Goal: Task Accomplishment & Management: Manage account settings

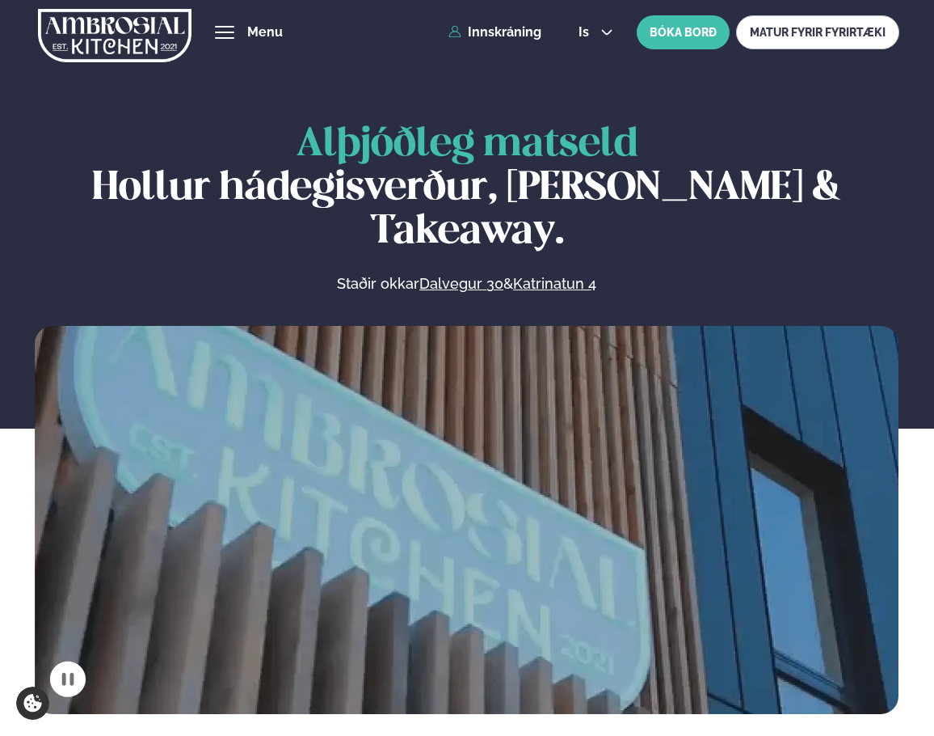
click at [484, 42] on div "Þjónusta Hádegismatur fyrir fyrirtæki Fyrirtækja veitingar Einkapartý Matseðill…" at bounding box center [467, 32] width 934 height 65
click at [490, 38] on link "Innskráning" at bounding box center [495, 32] width 93 height 15
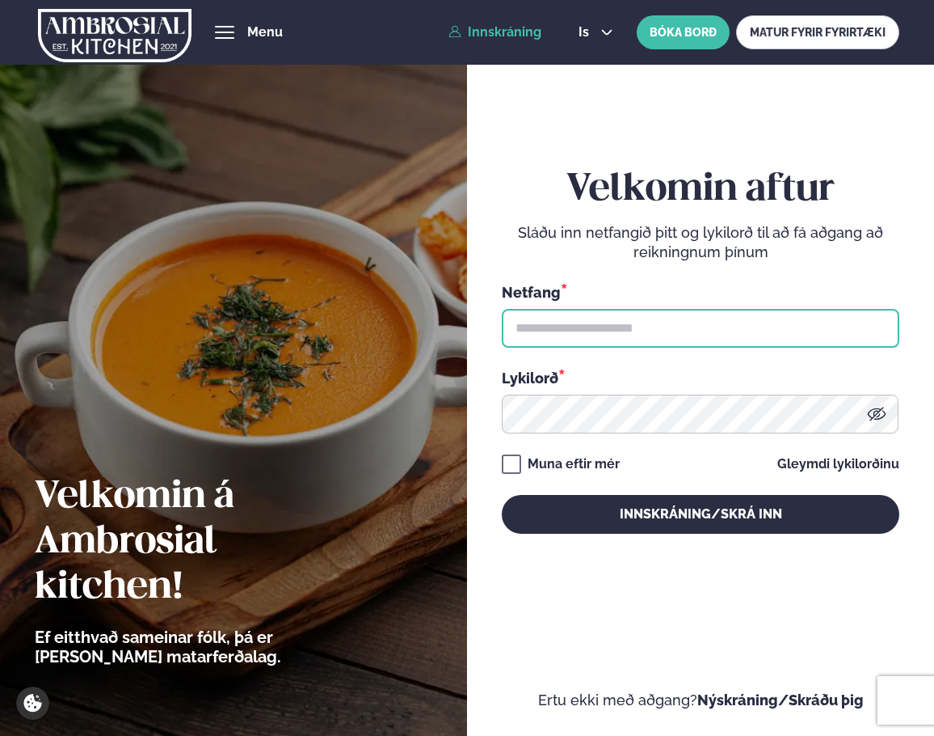
click at [690, 338] on input "text" at bounding box center [701, 328] width 398 height 39
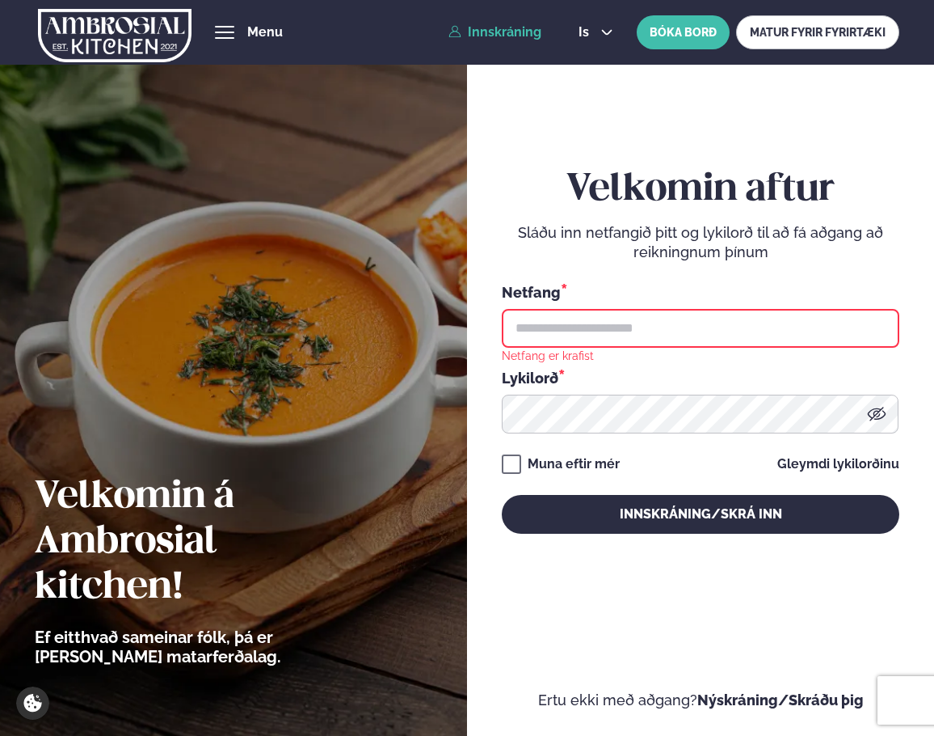
type input "**********"
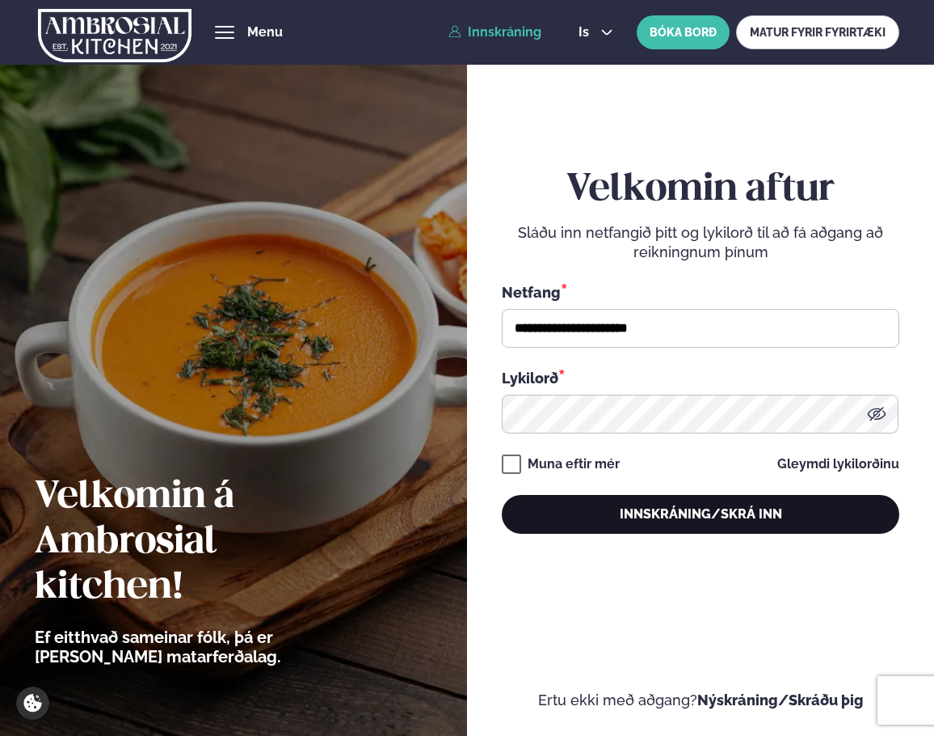
click at [713, 518] on button "Innskráning/Skrá inn" at bounding box center [701, 514] width 398 height 39
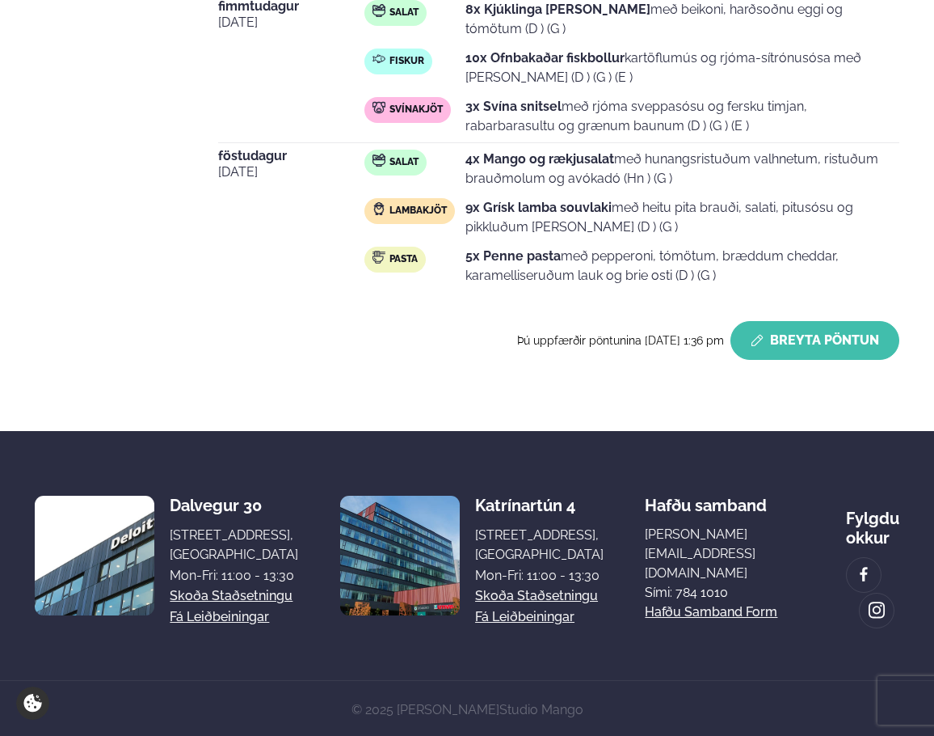
click at [845, 341] on button "Breyta Pöntun" at bounding box center [815, 340] width 169 height 39
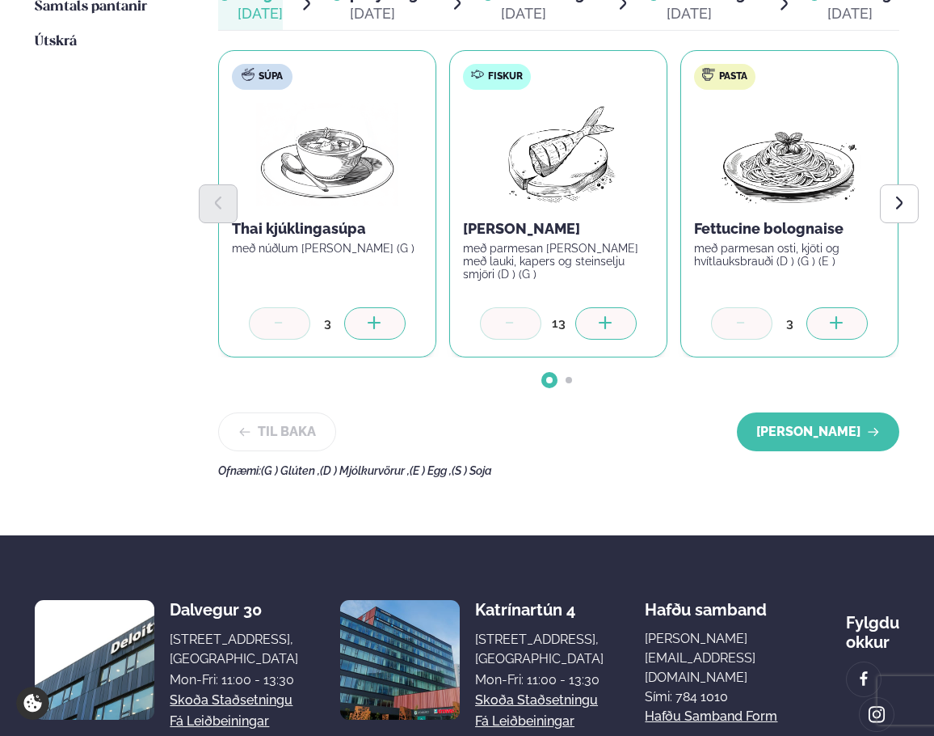
scroll to position [623, 0]
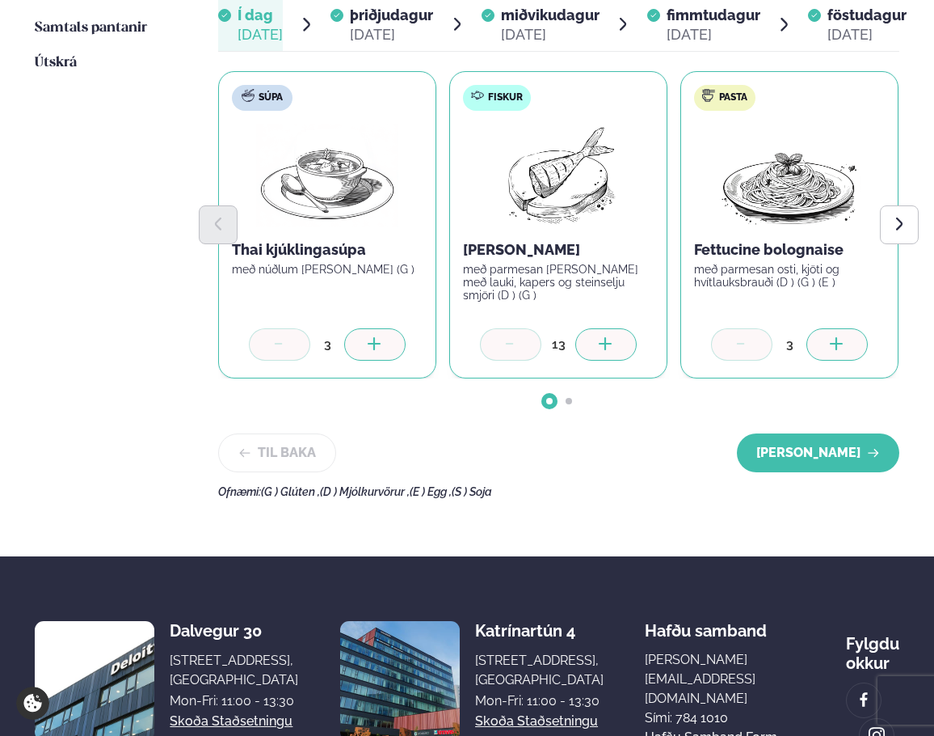
click at [615, 348] on div at bounding box center [606, 344] width 61 height 32
click at [853, 449] on button "[PERSON_NAME]" at bounding box center [818, 452] width 162 height 39
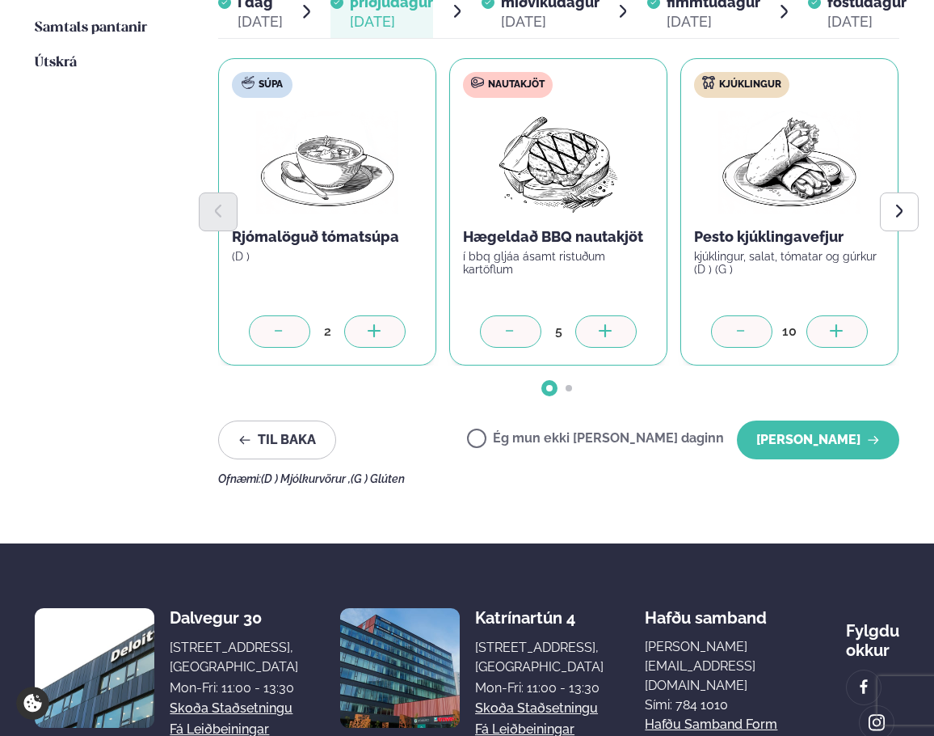
click at [619, 334] on div at bounding box center [606, 331] width 61 height 32
click at [804, 448] on button "[PERSON_NAME]" at bounding box center [818, 439] width 162 height 39
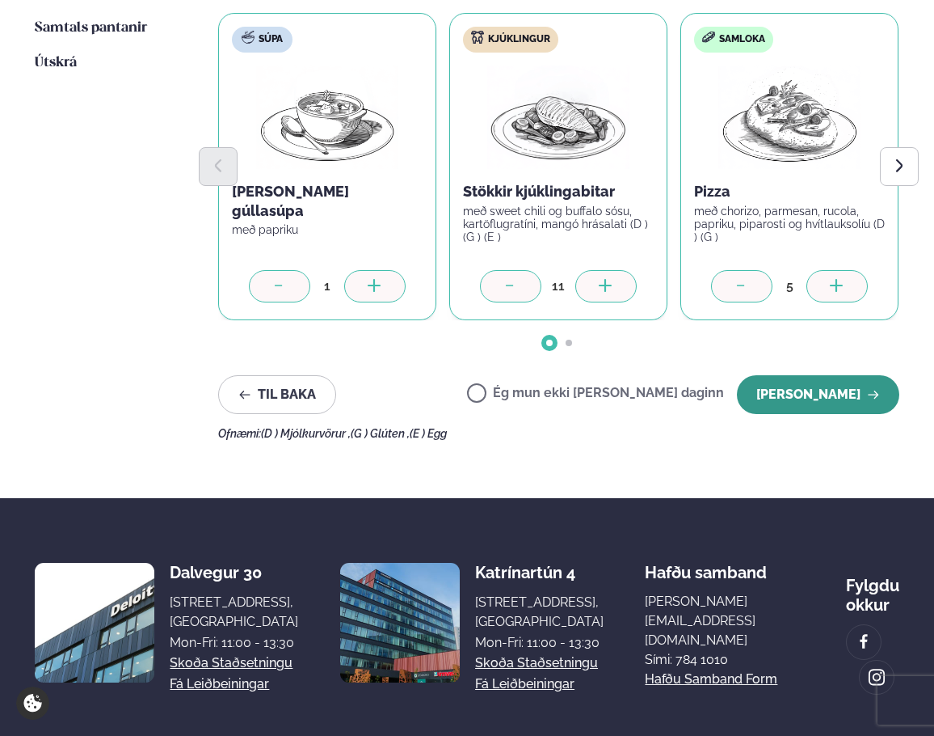
click at [804, 393] on button "[PERSON_NAME]" at bounding box center [818, 394] width 162 height 39
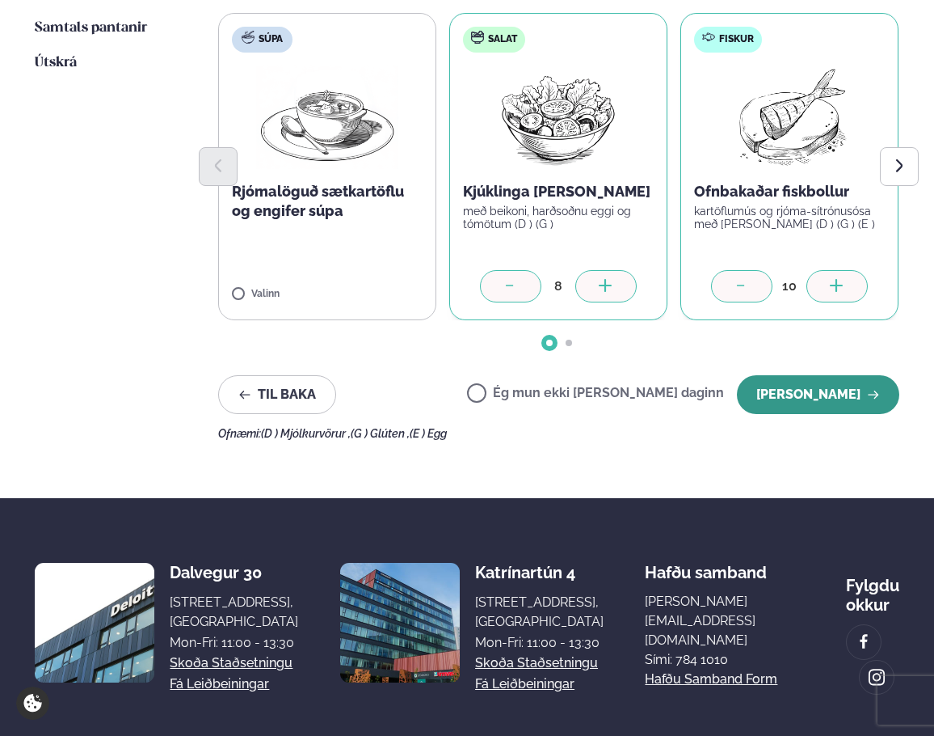
click at [804, 393] on button "[PERSON_NAME]" at bounding box center [818, 394] width 162 height 39
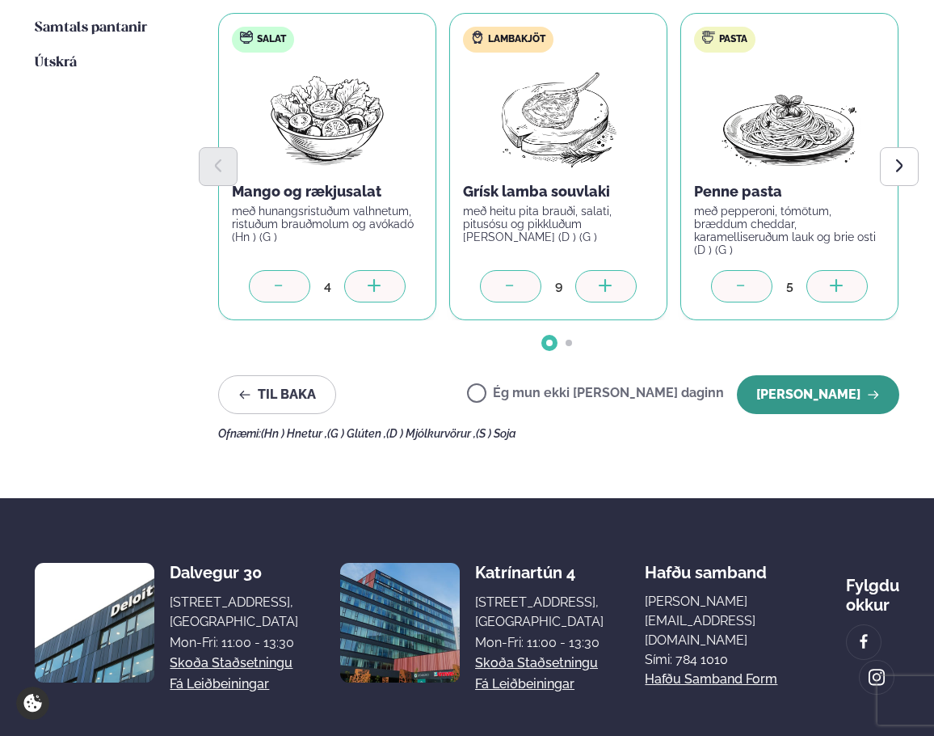
click at [804, 393] on button "[PERSON_NAME]" at bounding box center [818, 394] width 162 height 39
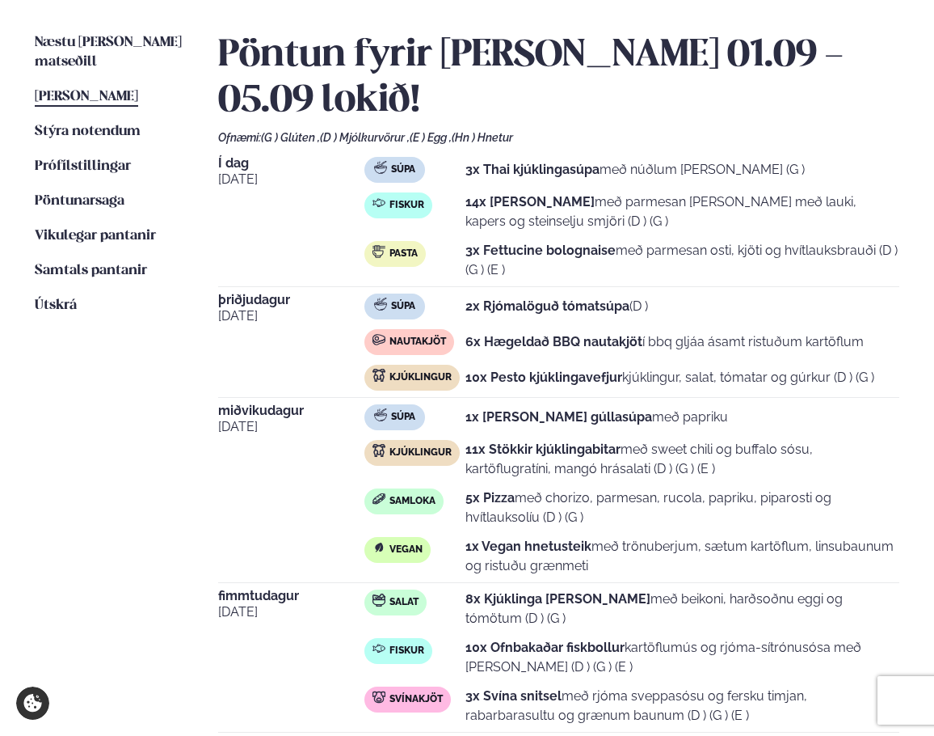
scroll to position [0, 0]
